Goal: Navigation & Orientation: Find specific page/section

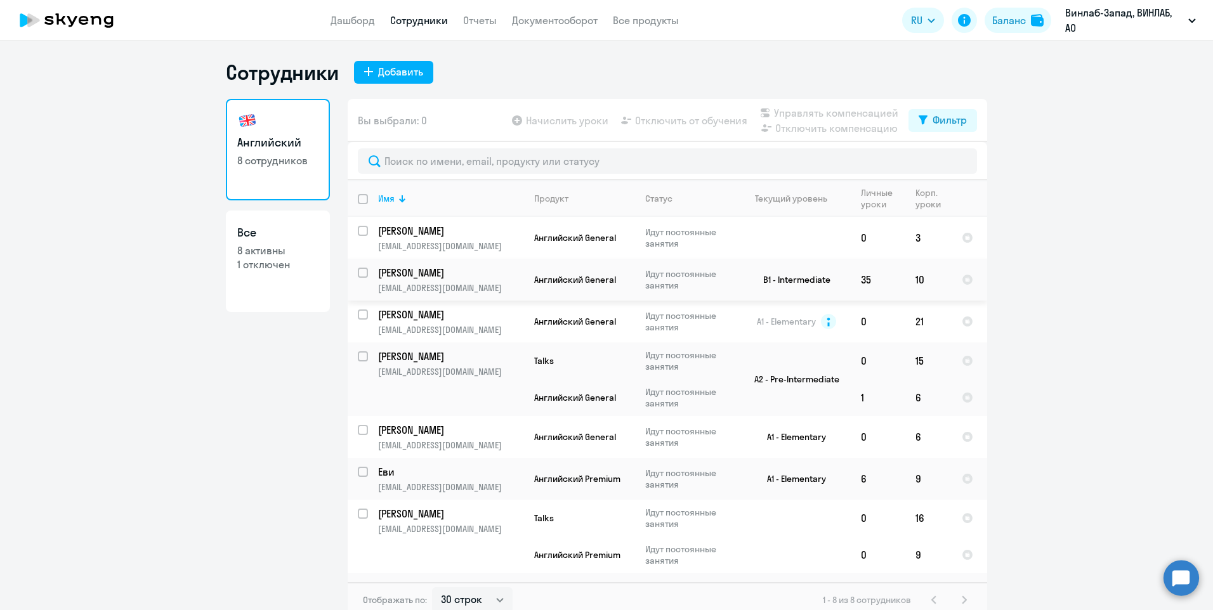
select select "30"
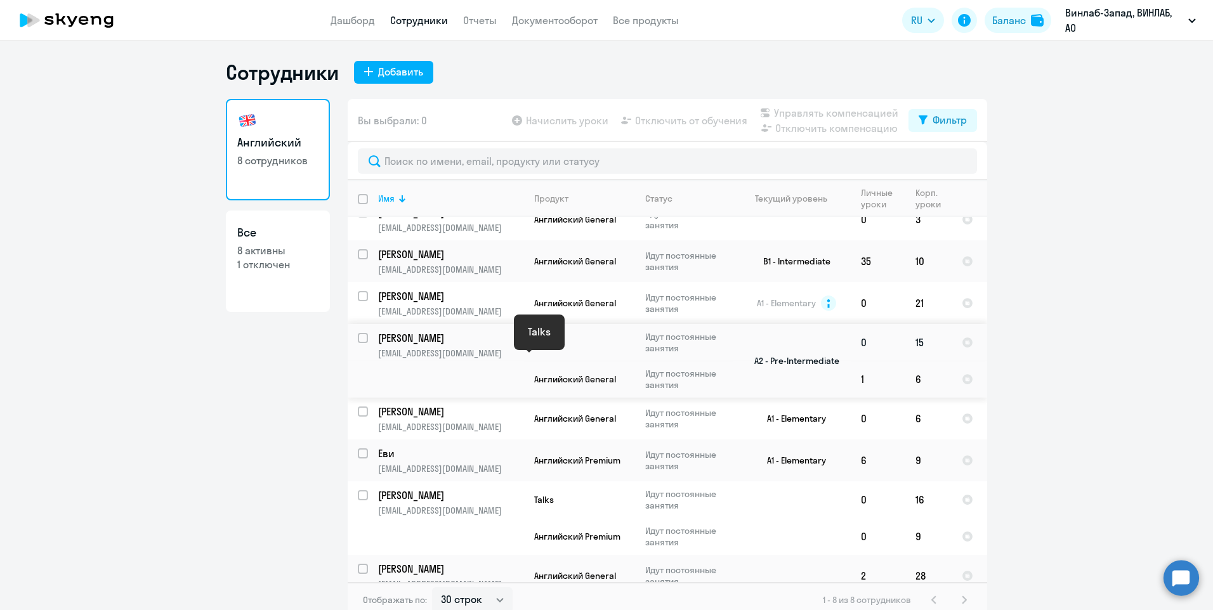
scroll to position [33, 0]
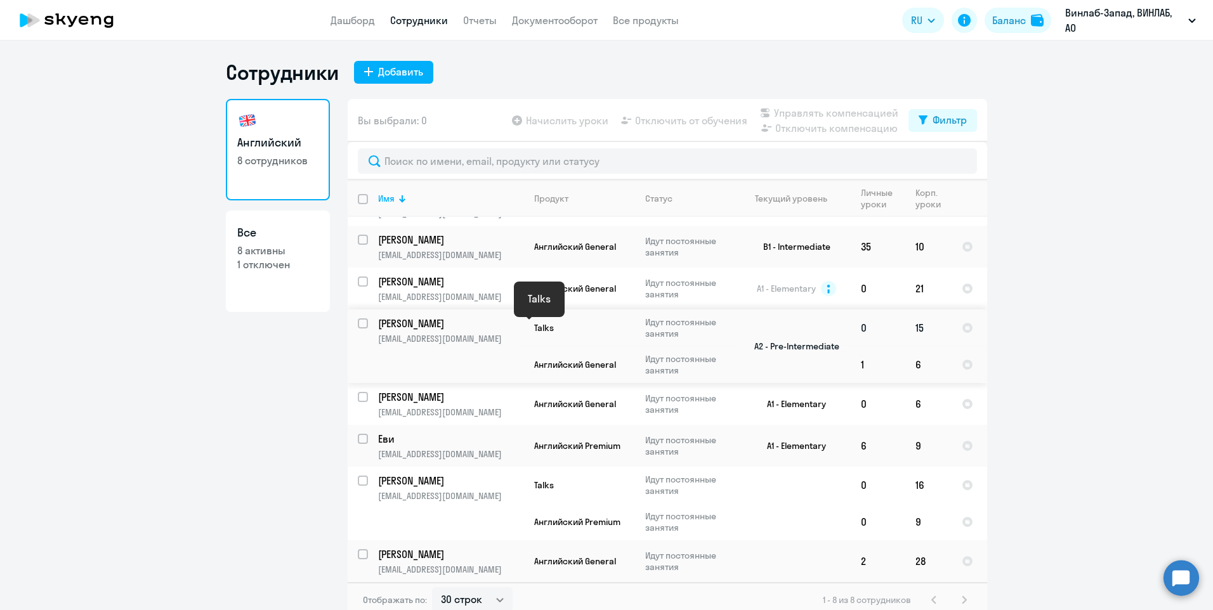
click at [536, 329] on span "Talks" at bounding box center [544, 327] width 20 height 11
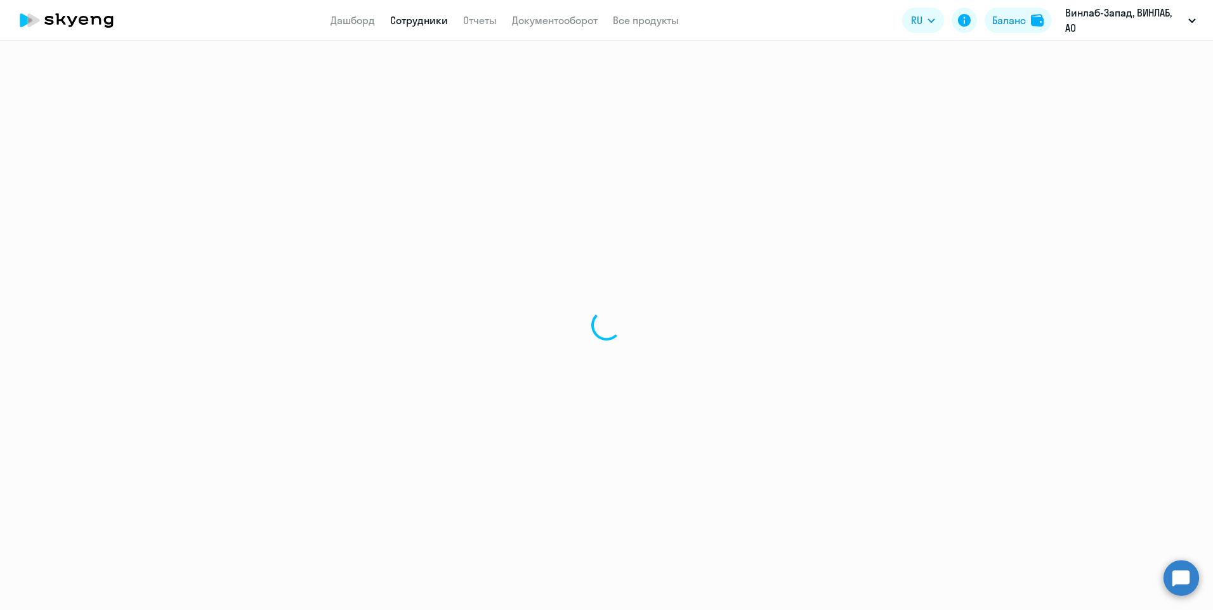
select select "english"
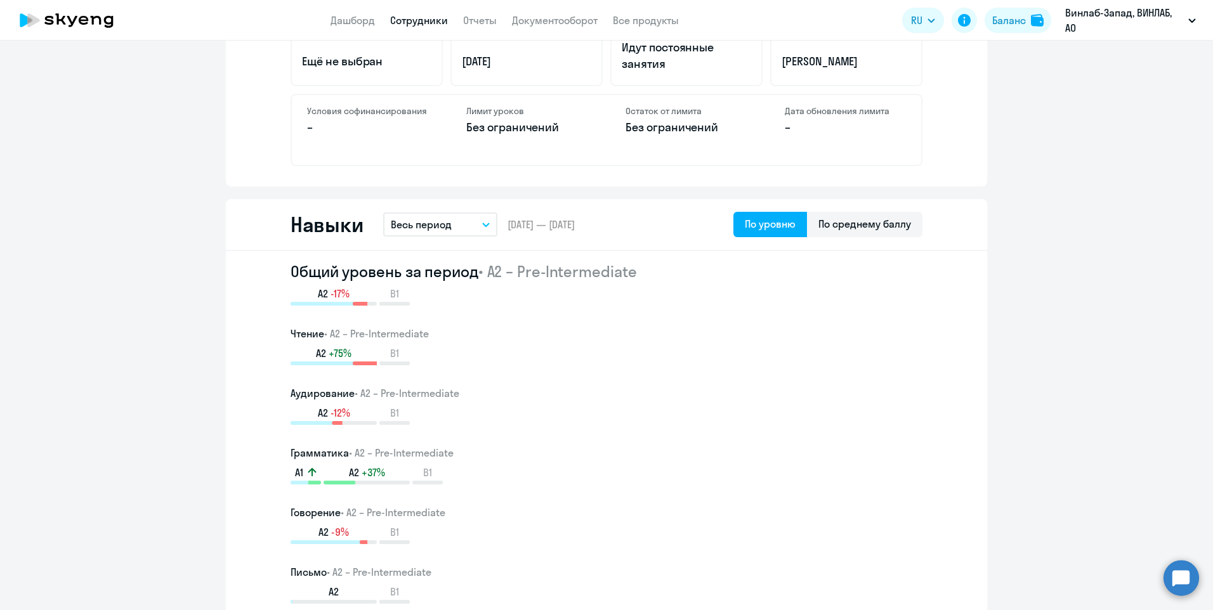
scroll to position [360, 0]
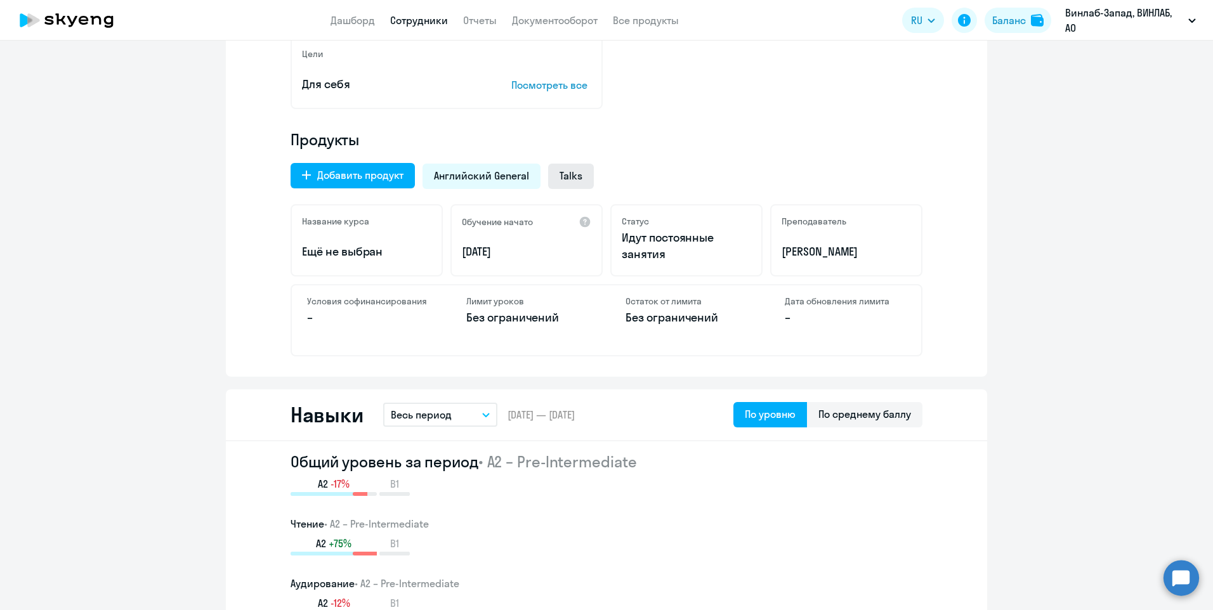
click at [561, 175] on span "Talks" at bounding box center [570, 176] width 23 height 14
click at [516, 177] on span "Английский General" at bounding box center [481, 176] width 95 height 14
click at [563, 178] on span "Talks" at bounding box center [570, 176] width 23 height 14
click at [511, 179] on span "Английский General" at bounding box center [481, 176] width 95 height 14
click at [575, 179] on span "Talks" at bounding box center [570, 176] width 23 height 14
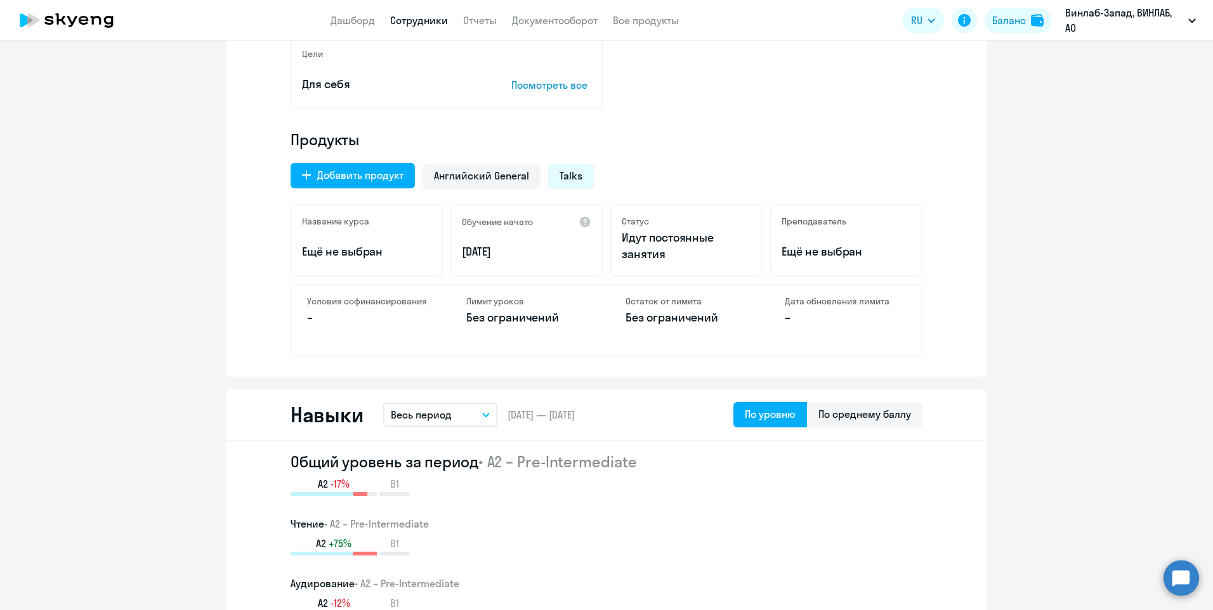
scroll to position [170, 0]
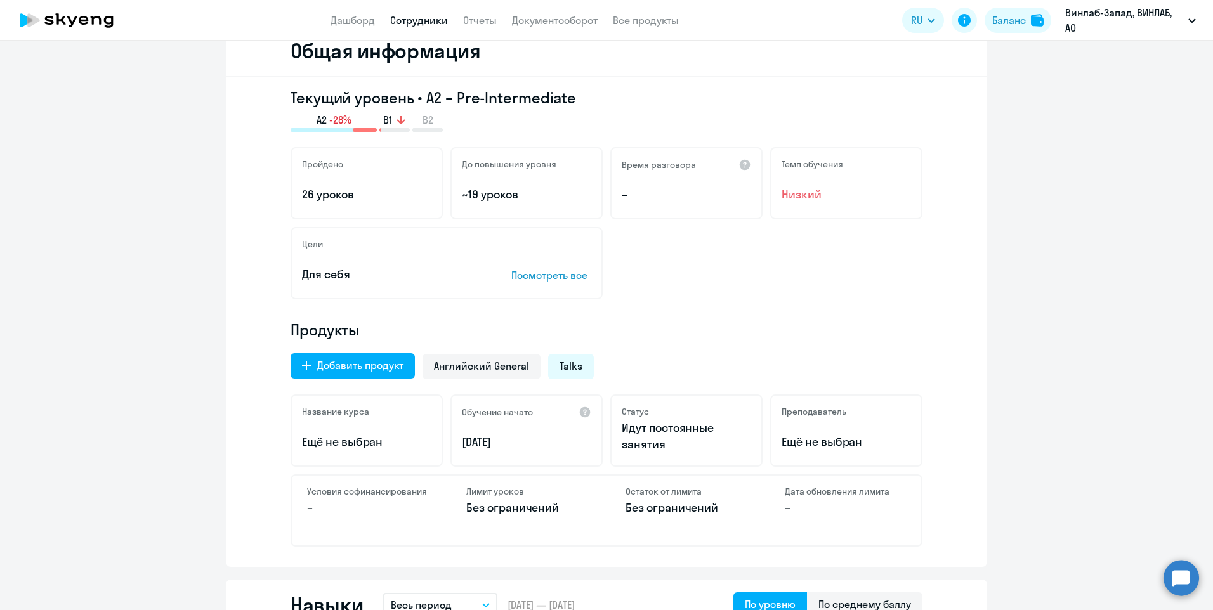
click at [406, 22] on link "Сотрудники" at bounding box center [419, 20] width 58 height 13
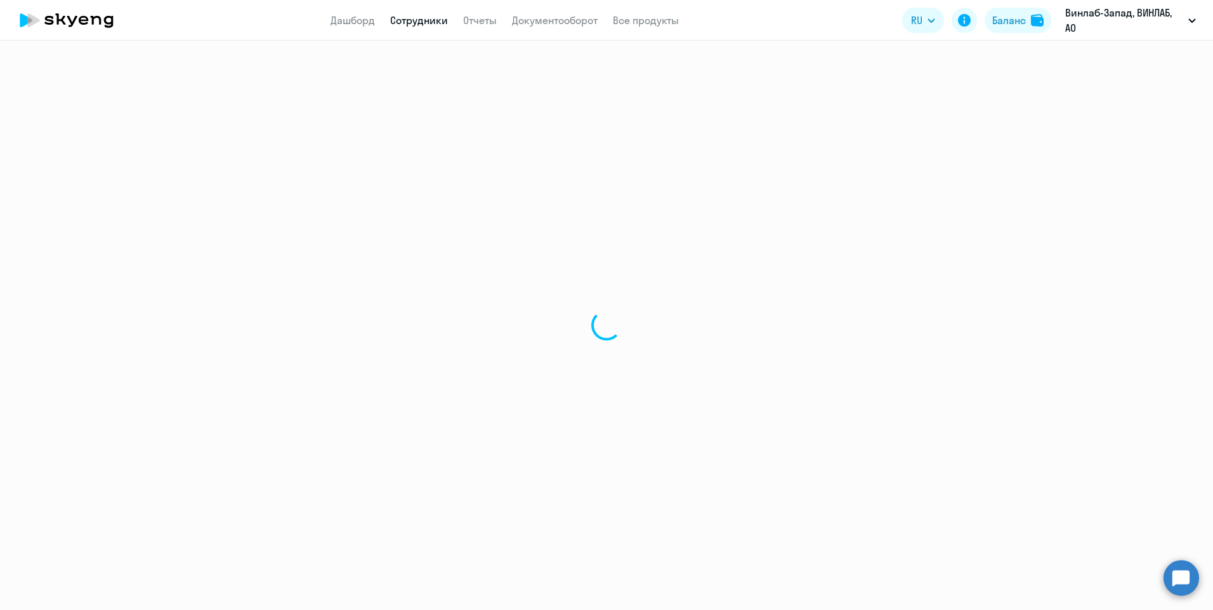
select select "30"
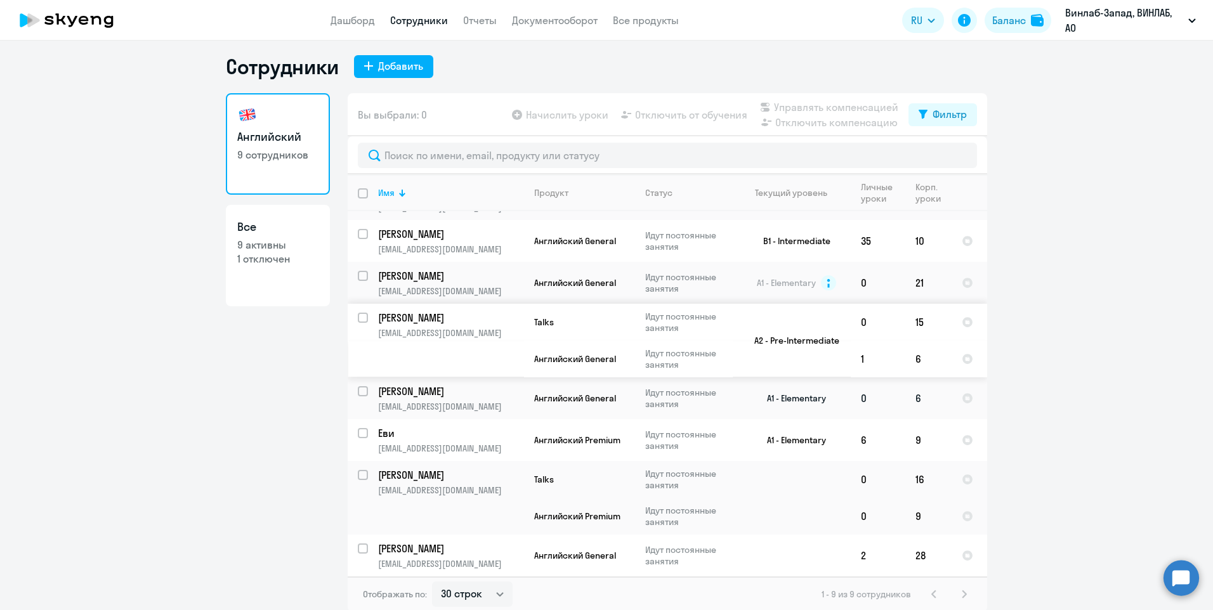
scroll to position [8, 0]
click at [574, 17] on link "Документооборот" at bounding box center [555, 20] width 86 height 13
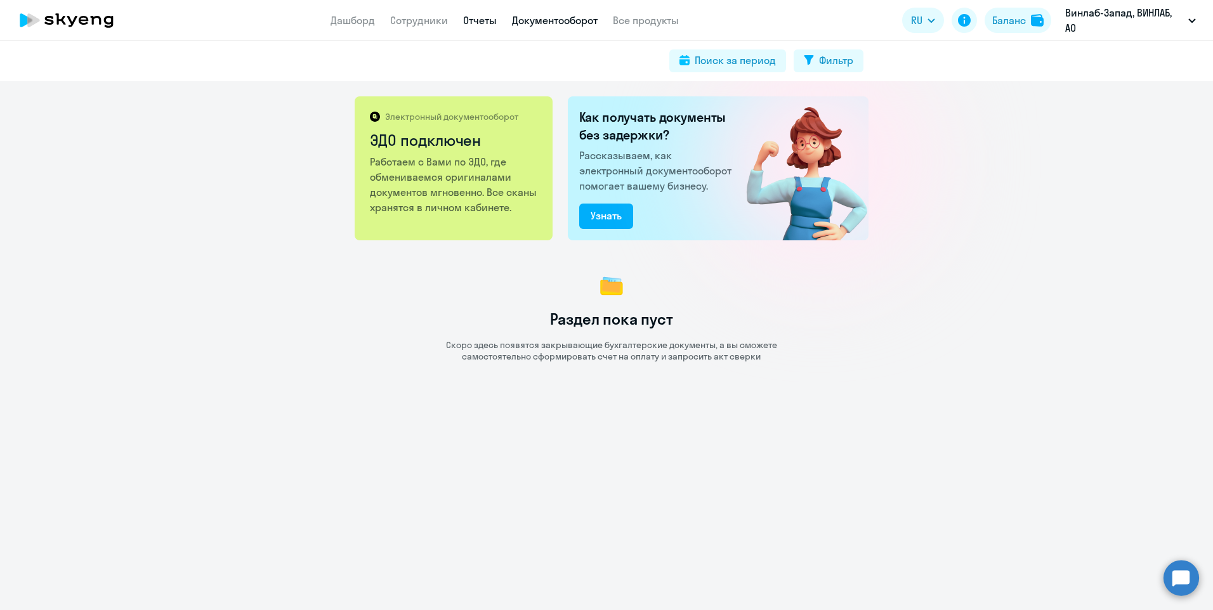
click at [483, 25] on link "Отчеты" at bounding box center [480, 20] width 34 height 13
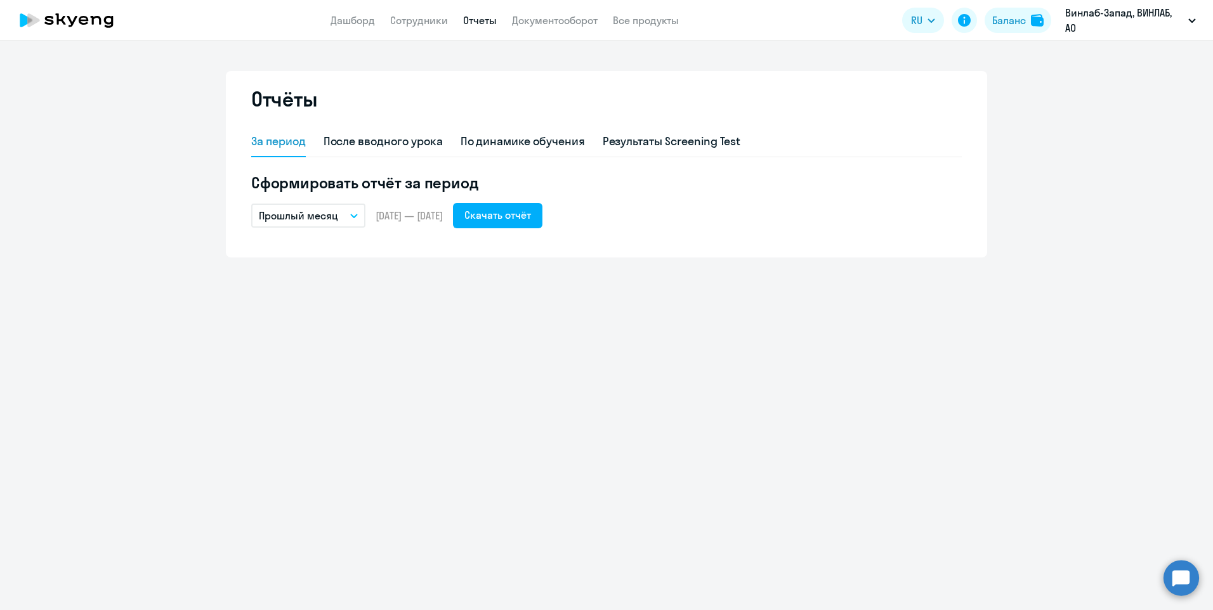
click at [359, 217] on button "Прошлый месяц" at bounding box center [308, 216] width 114 height 24
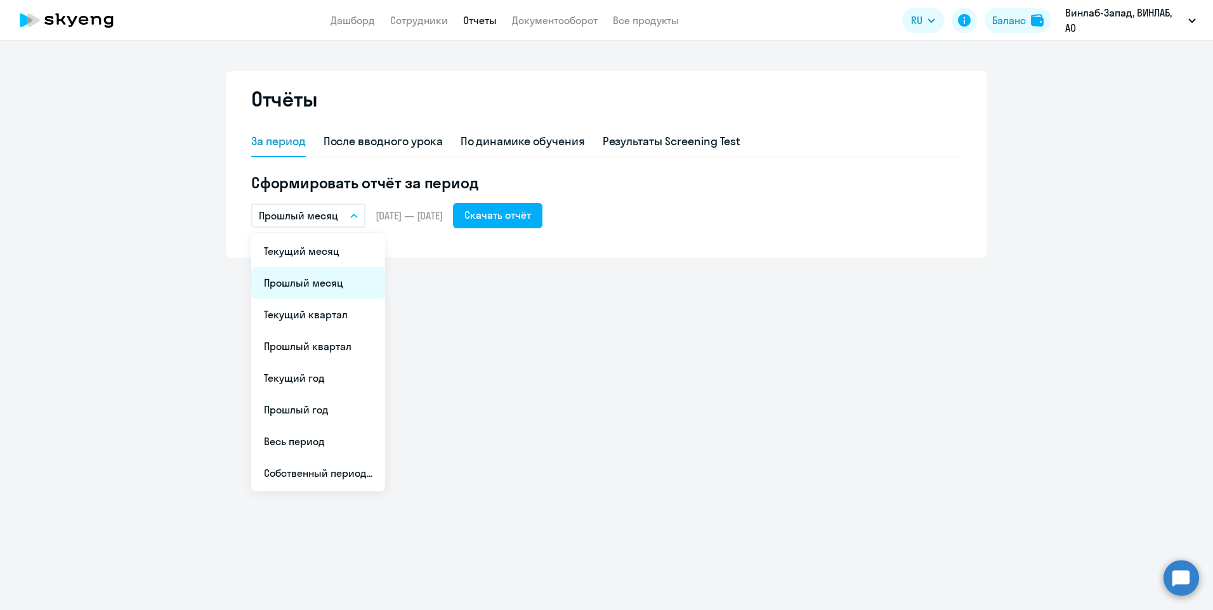
click at [341, 283] on li "Прошлый месяц" at bounding box center [318, 283] width 134 height 32
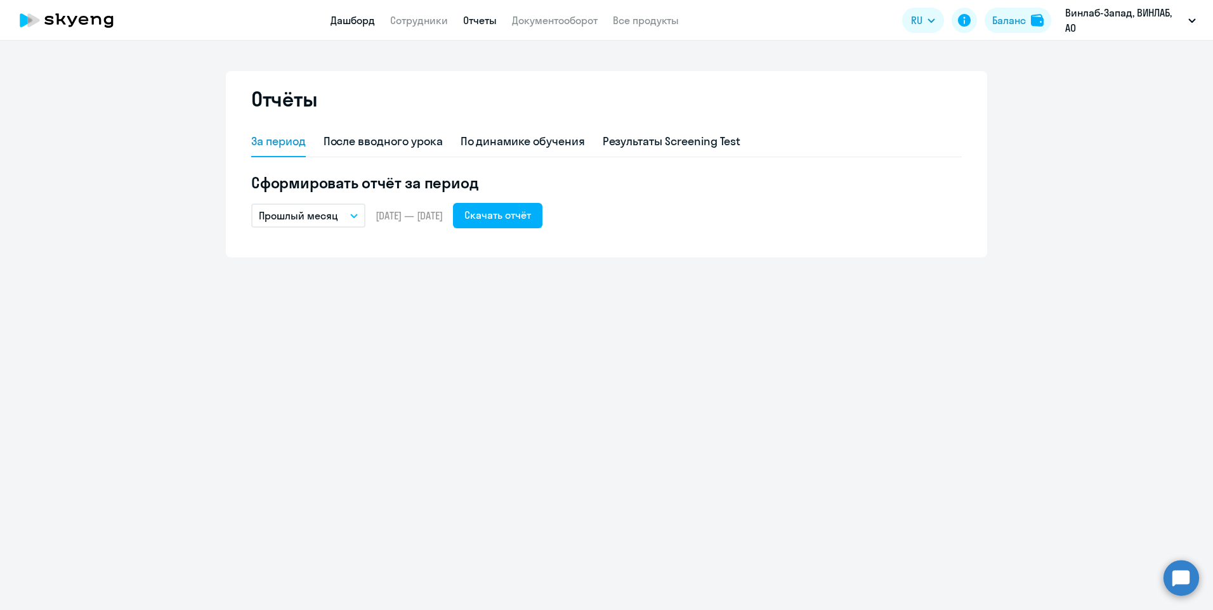
click at [344, 18] on link "Дашборд" at bounding box center [352, 20] width 44 height 13
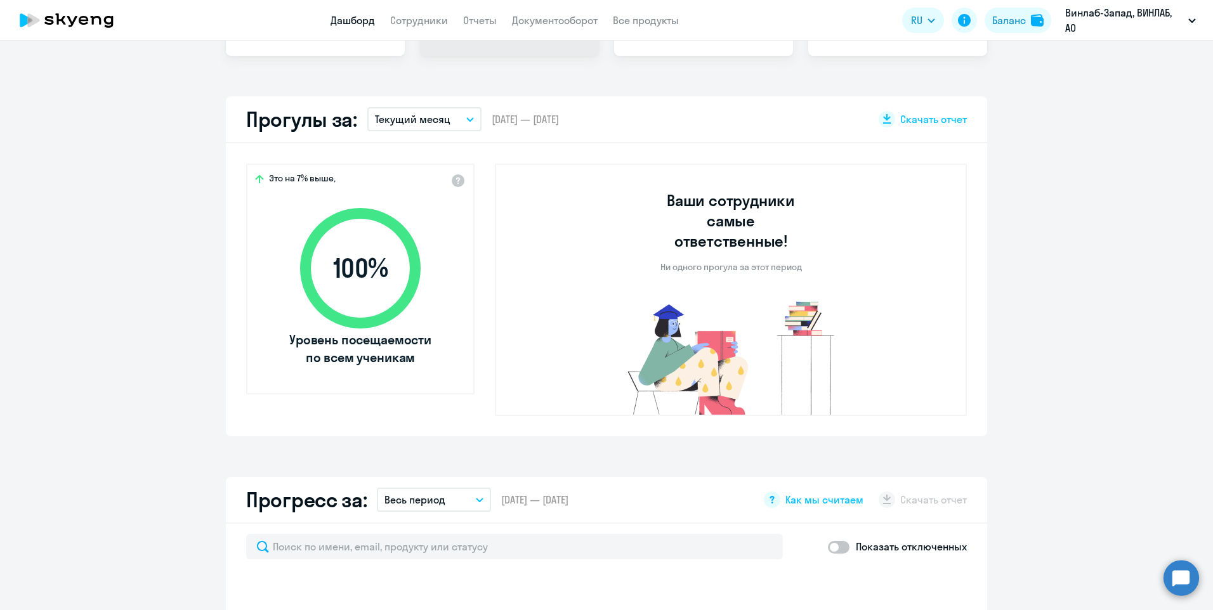
select select "30"
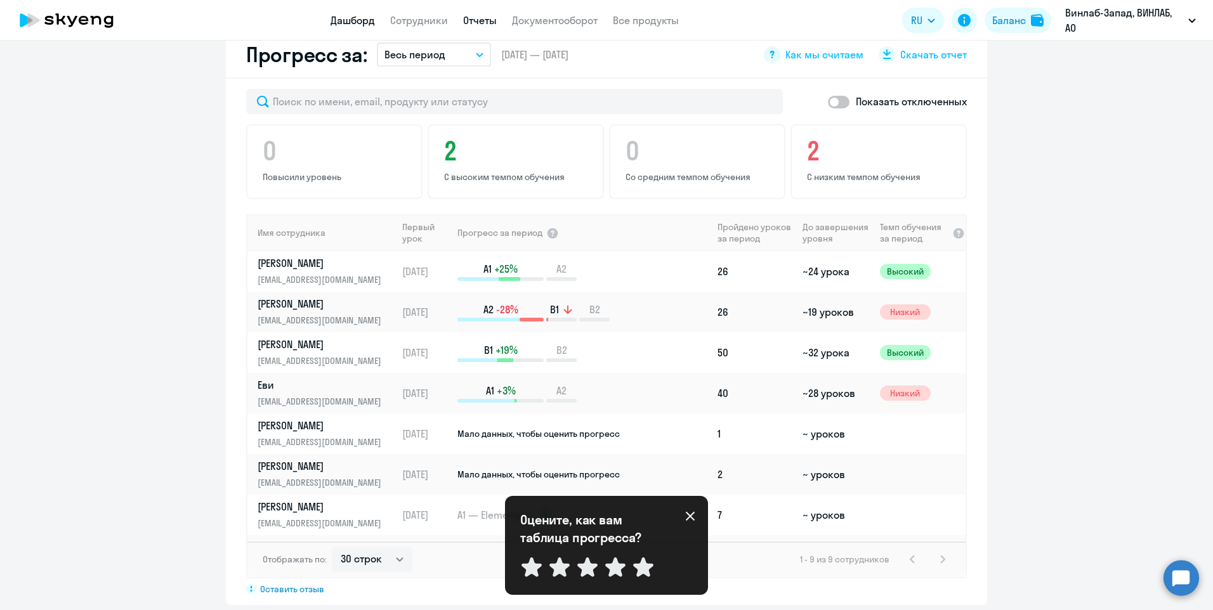
click at [492, 20] on link "Отчеты" at bounding box center [480, 20] width 34 height 13
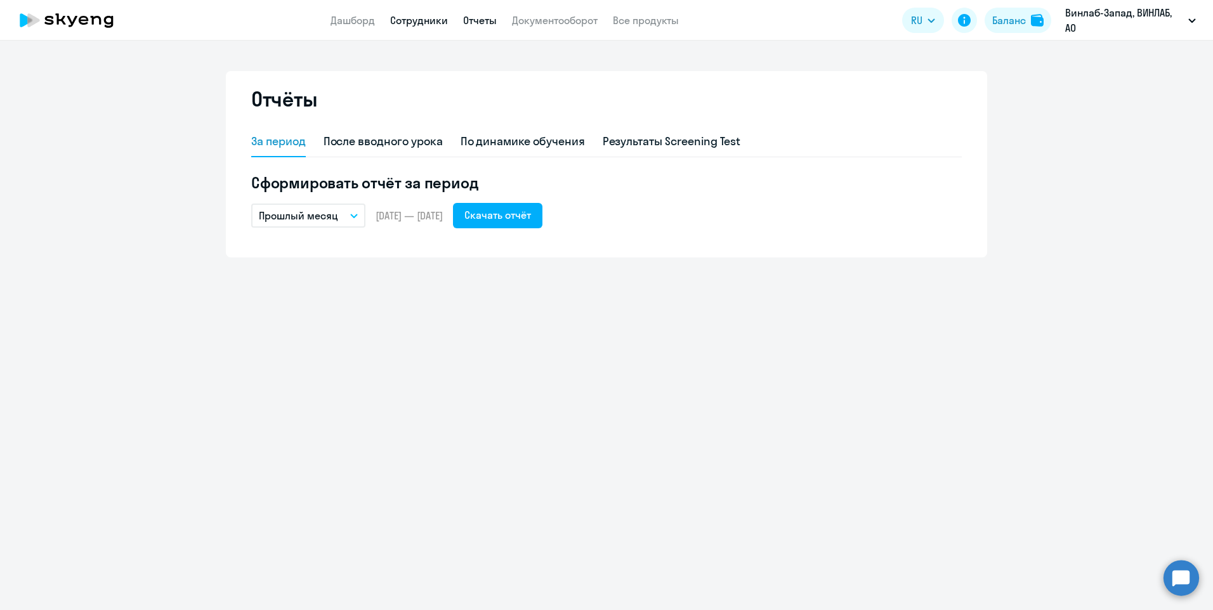
click at [402, 20] on link "Сотрудники" at bounding box center [419, 20] width 58 height 13
select select "30"
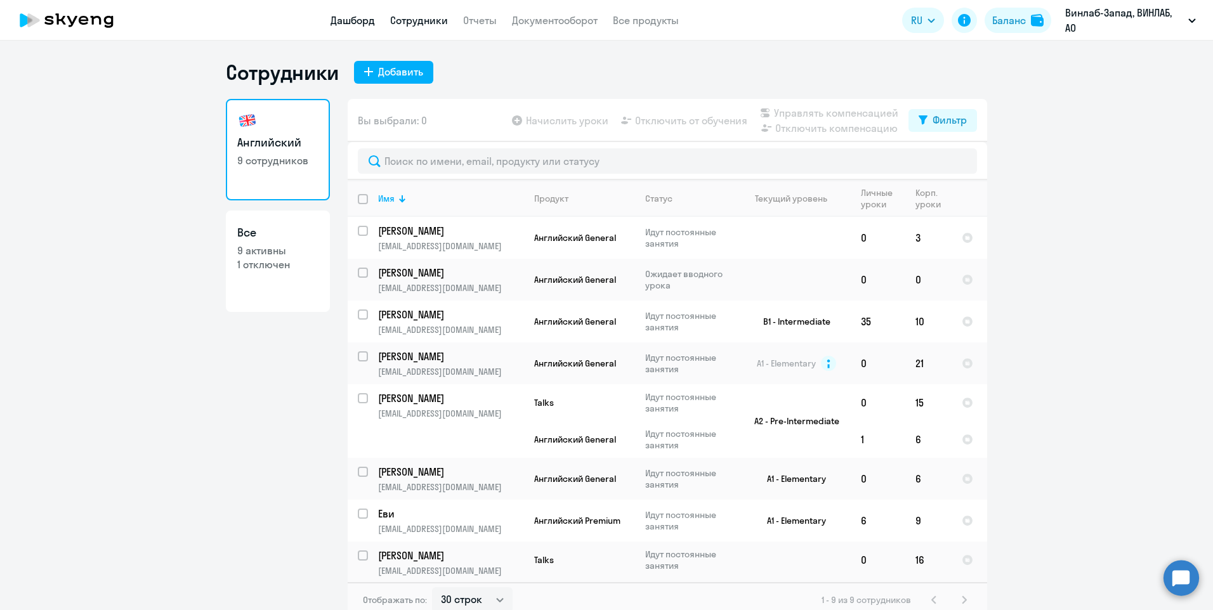
click at [343, 21] on link "Дашборд" at bounding box center [352, 20] width 44 height 13
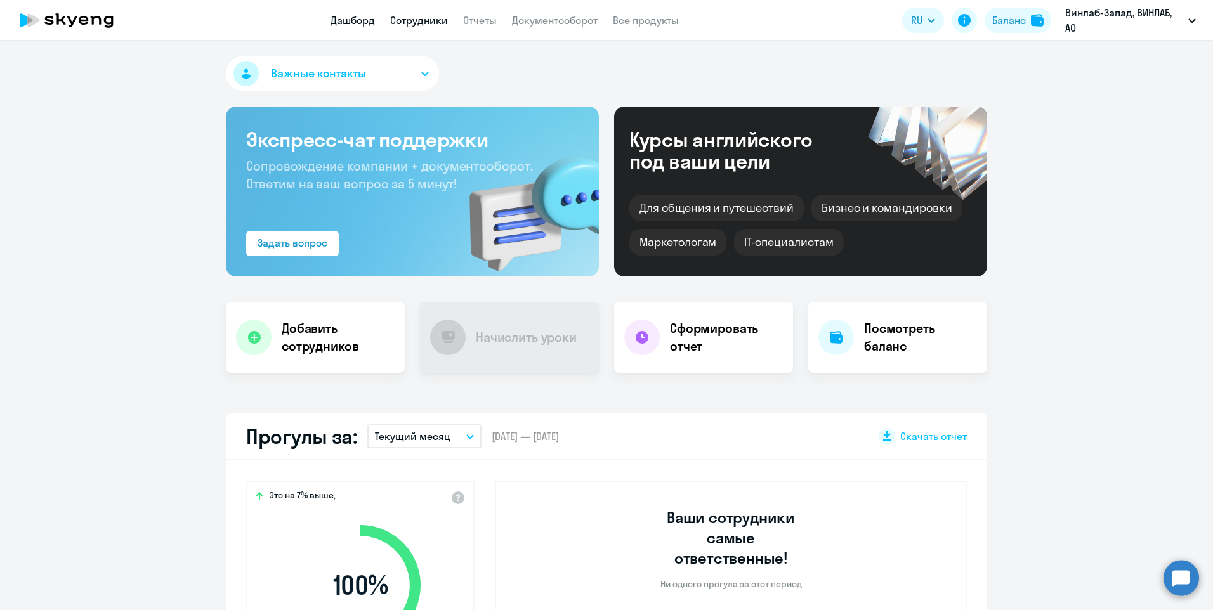
select select "30"
click at [434, 23] on link "Сотрудники" at bounding box center [419, 20] width 58 height 13
select select "30"
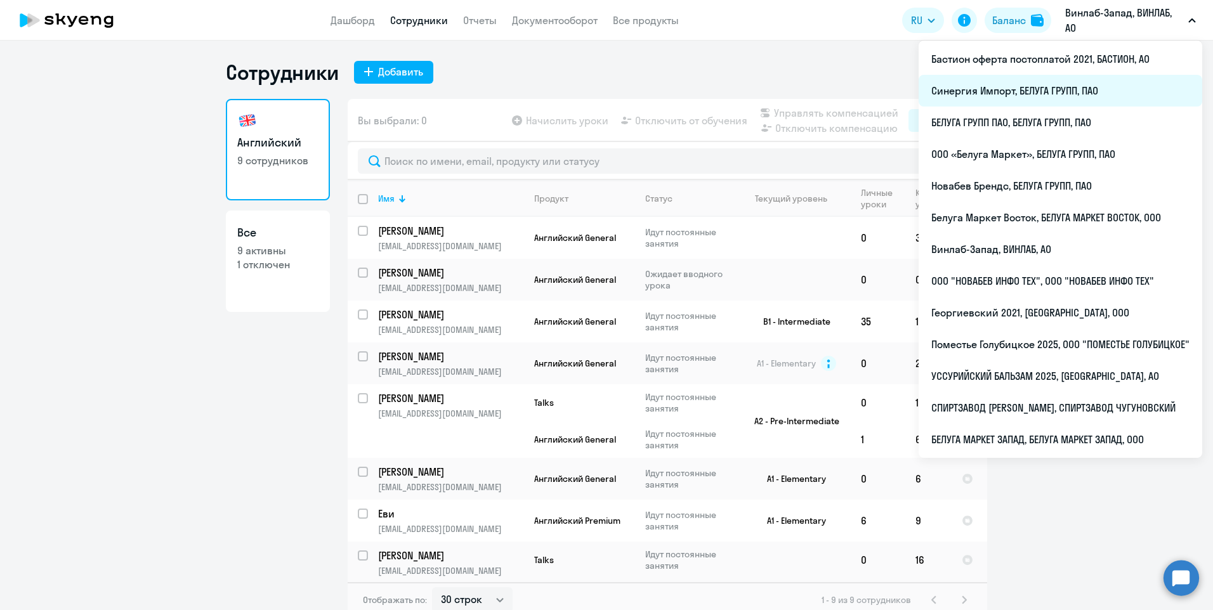
click at [1053, 90] on li "Синергия Импорт, БЕЛУГА ГРУПП, ПАО" at bounding box center [1059, 91] width 283 height 32
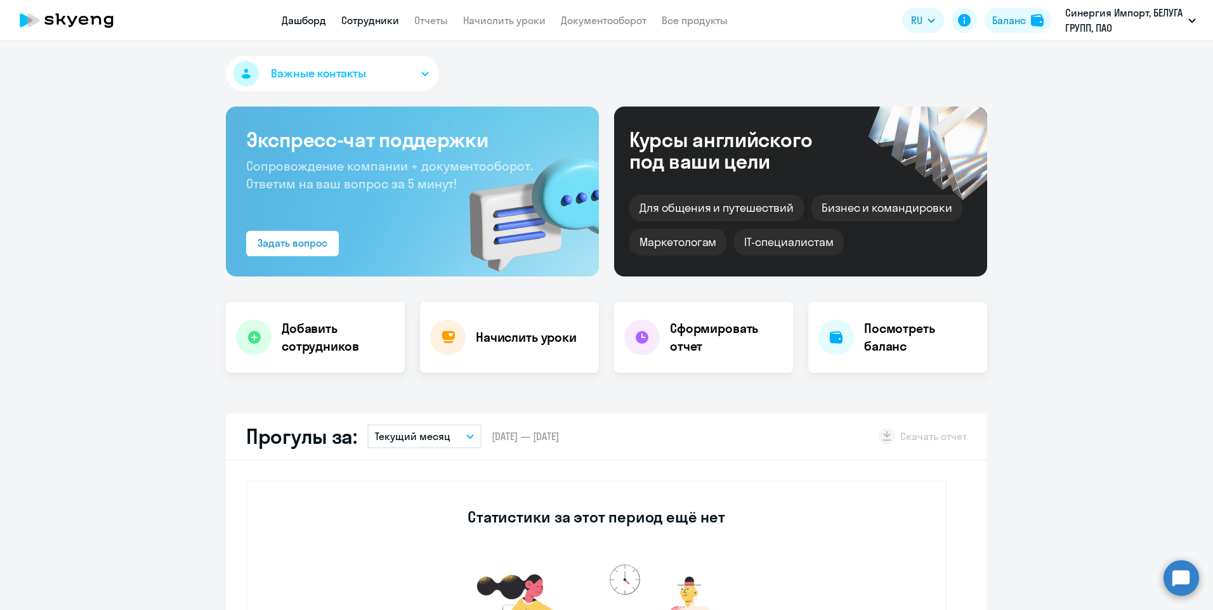
click at [382, 21] on link "Сотрудники" at bounding box center [370, 20] width 58 height 13
select select "30"
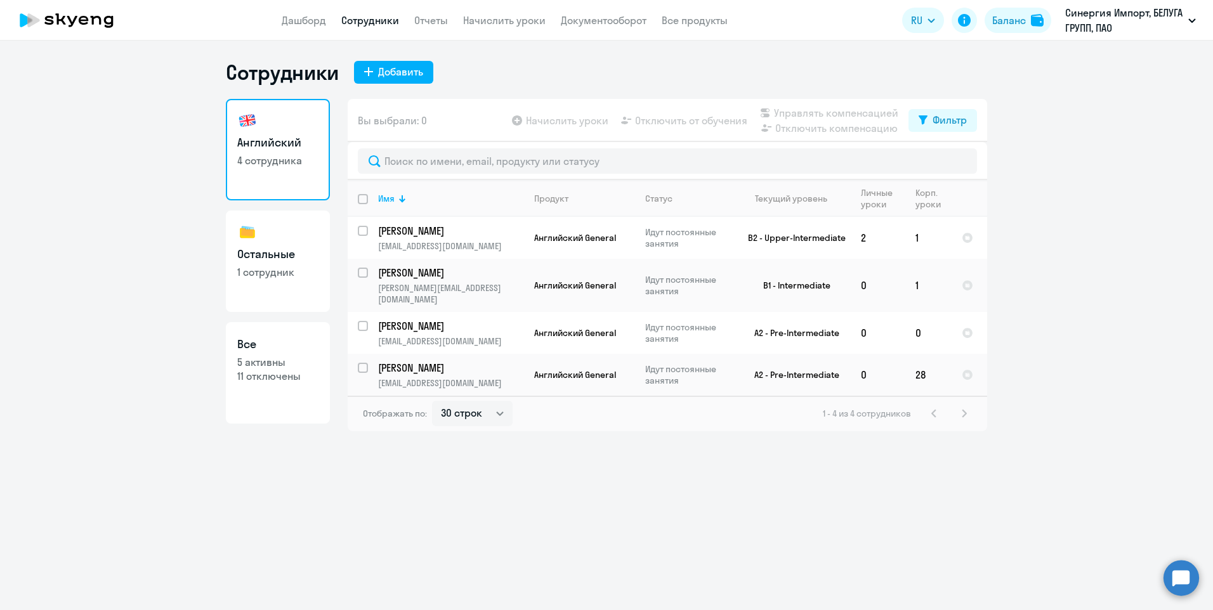
click at [305, 289] on link "Остальные 1 сотрудник" at bounding box center [278, 261] width 104 height 101
select select "30"
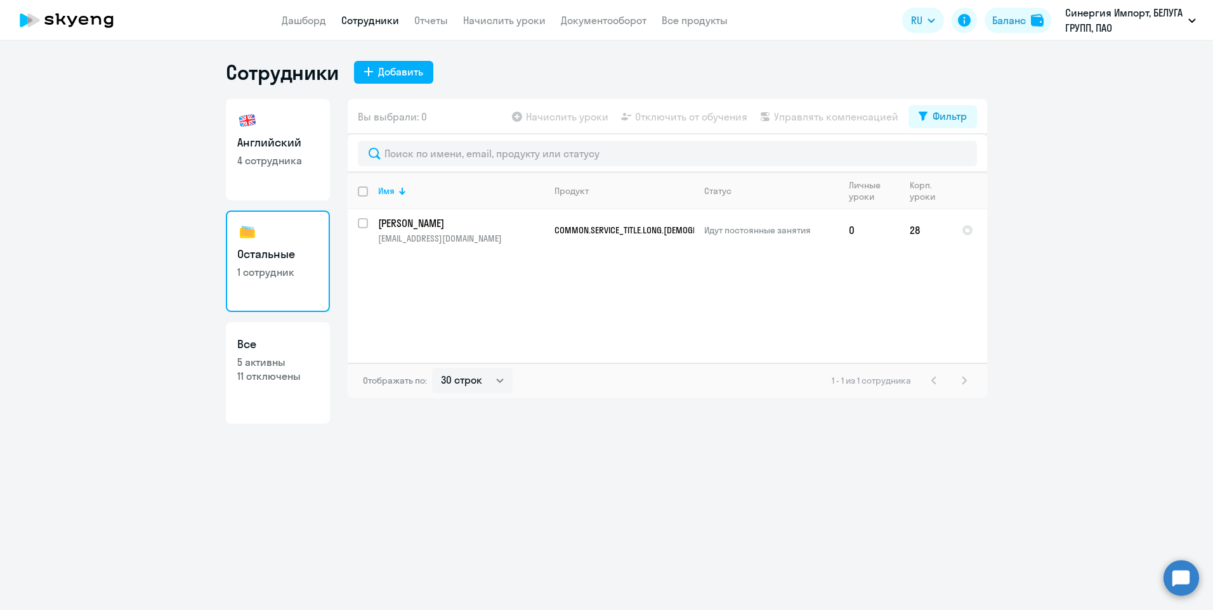
click at [299, 182] on link "Английский 4 сотрудника" at bounding box center [278, 149] width 104 height 101
select select "30"
